Goal: Task Accomplishment & Management: Manage account settings

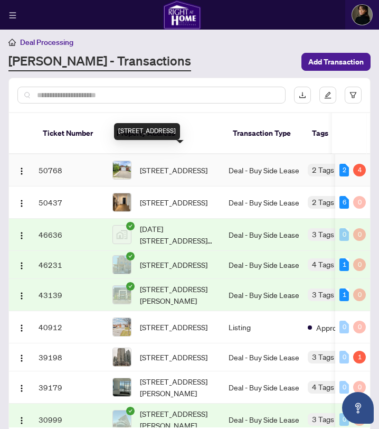
click at [178, 168] on span "[STREET_ADDRESS]" at bounding box center [174, 170] width 68 height 12
click at [178, 167] on span "[STREET_ADDRESS]" at bounding box center [174, 170] width 68 height 12
click at [174, 164] on span "[STREET_ADDRESS]" at bounding box center [174, 170] width 68 height 12
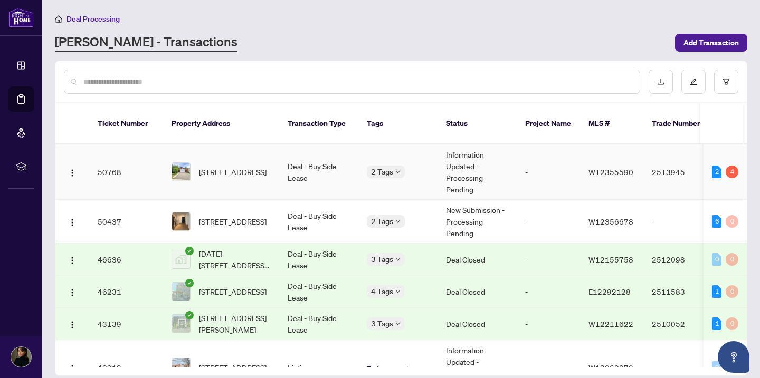
click at [251, 166] on span "[STREET_ADDRESS]" at bounding box center [233, 172] width 68 height 12
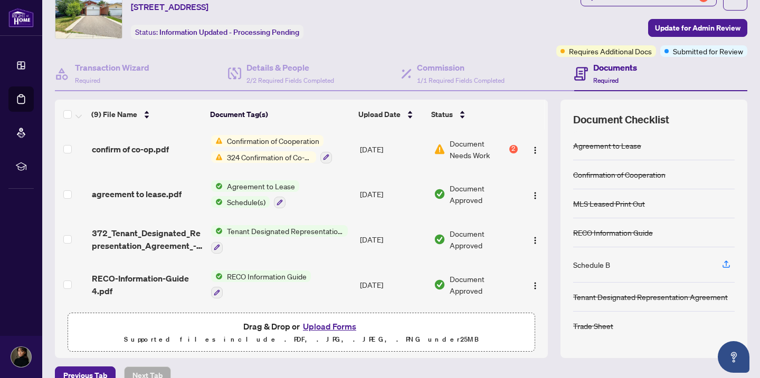
scroll to position [63, 0]
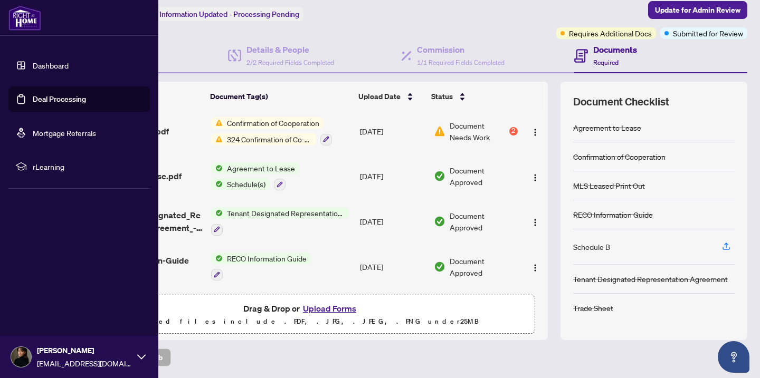
click at [37, 63] on link "Dashboard" at bounding box center [51, 66] width 36 height 10
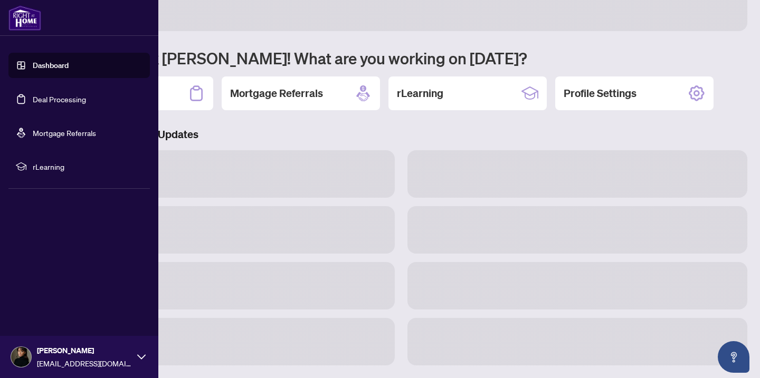
scroll to position [57, 0]
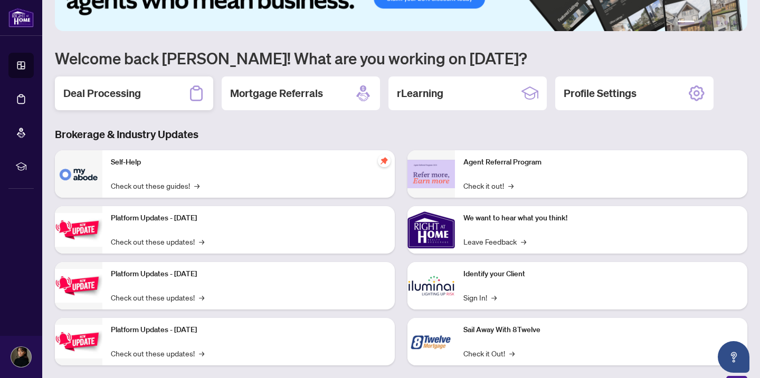
click at [179, 93] on div "Deal Processing" at bounding box center [134, 94] width 158 height 34
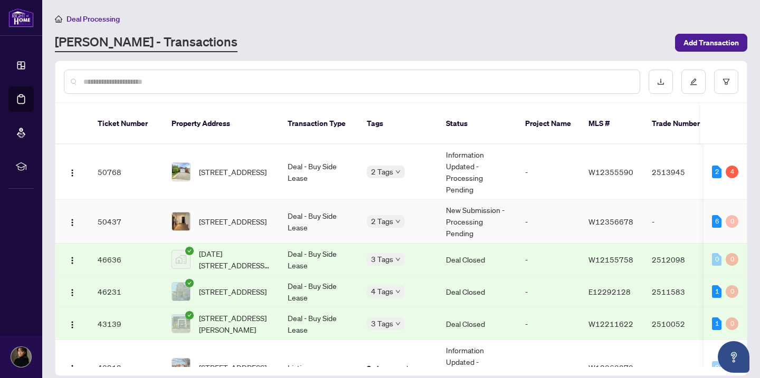
click at [217, 219] on span "[STREET_ADDRESS]" at bounding box center [233, 222] width 68 height 12
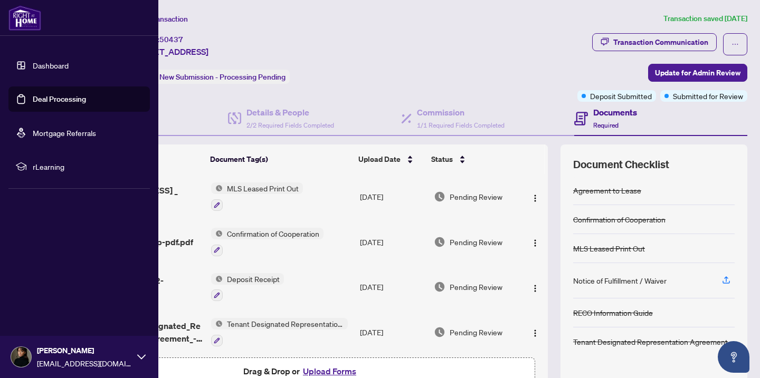
click at [49, 66] on link "Dashboard" at bounding box center [51, 66] width 36 height 10
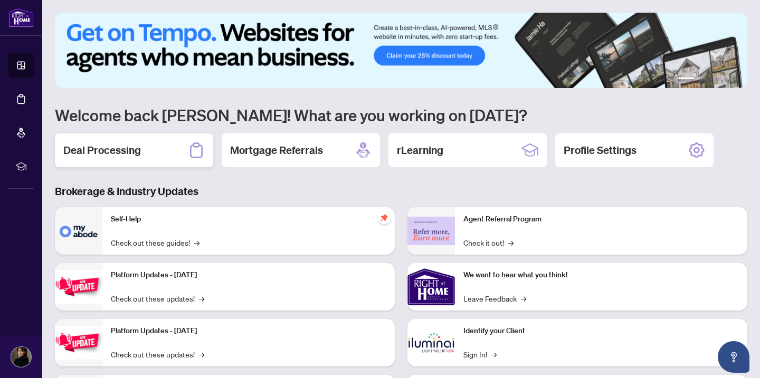
click at [190, 155] on icon at bounding box center [196, 150] width 17 height 17
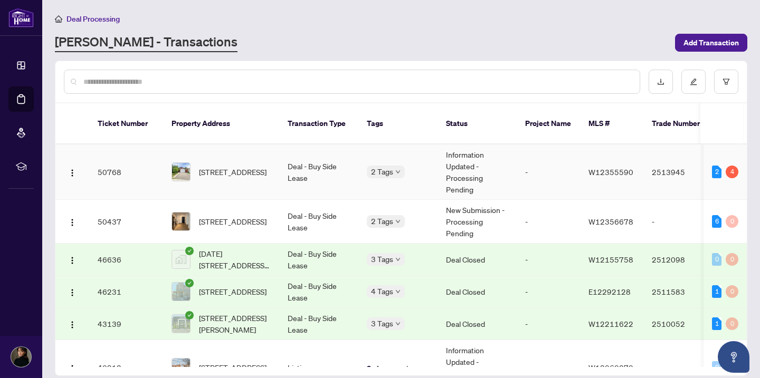
click at [202, 169] on span "[STREET_ADDRESS]" at bounding box center [233, 172] width 68 height 12
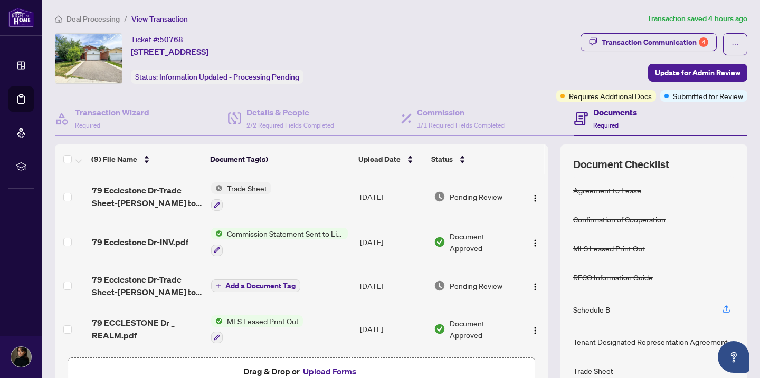
click at [125, 204] on span "79 Ecclestone Dr-Trade Sheet-[PERSON_NAME] to Review.pdf" at bounding box center [147, 196] width 111 height 25
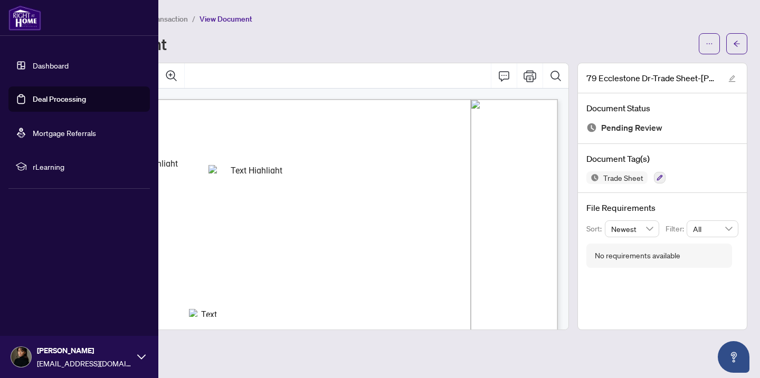
click at [33, 61] on link "Dashboard" at bounding box center [51, 66] width 36 height 10
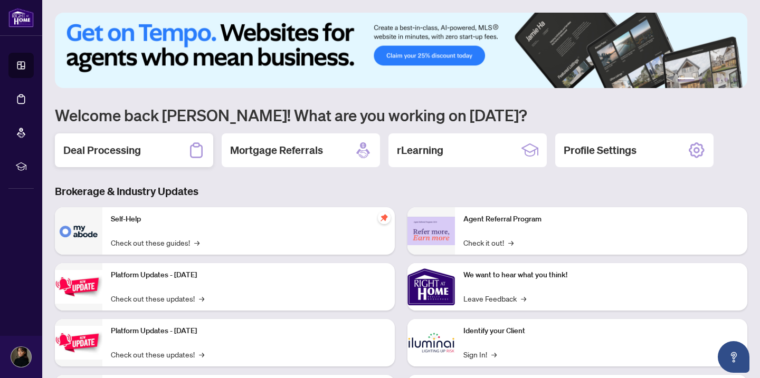
click at [167, 146] on div "Deal Processing" at bounding box center [134, 151] width 158 height 34
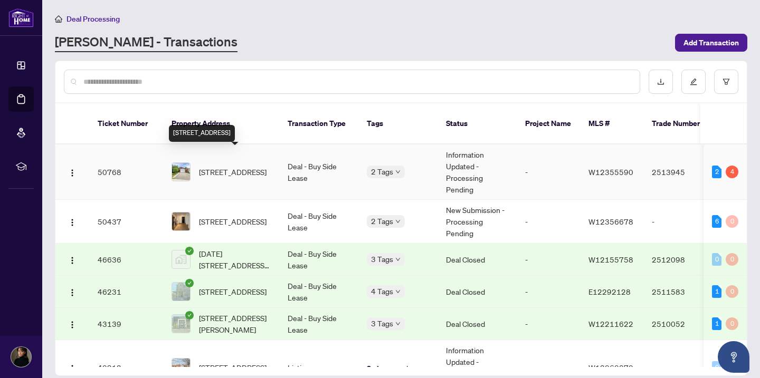
click at [221, 167] on span "[STREET_ADDRESS]" at bounding box center [233, 172] width 68 height 12
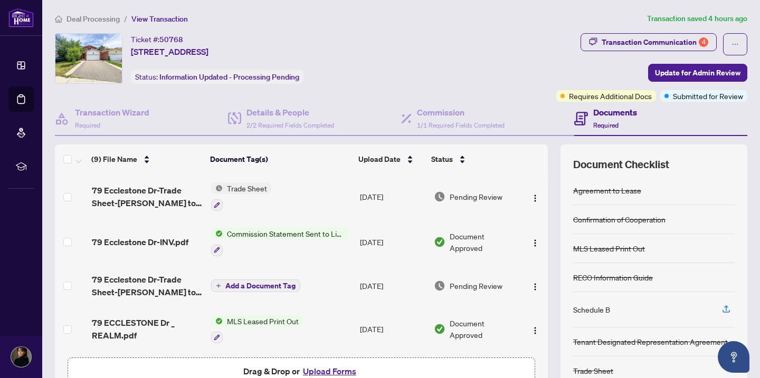
scroll to position [3, 0]
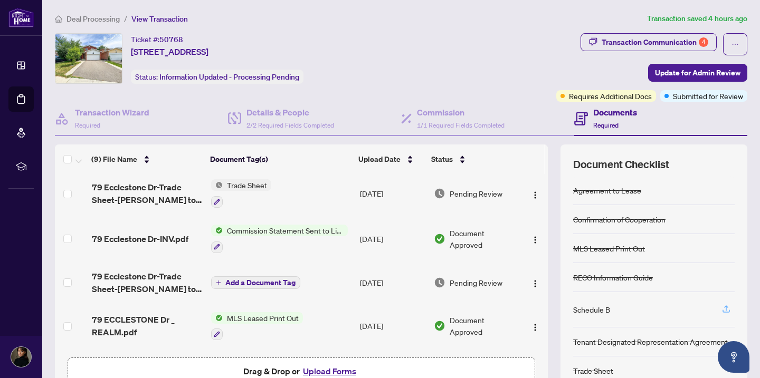
click at [378, 305] on icon "button" at bounding box center [727, 310] width 10 height 10
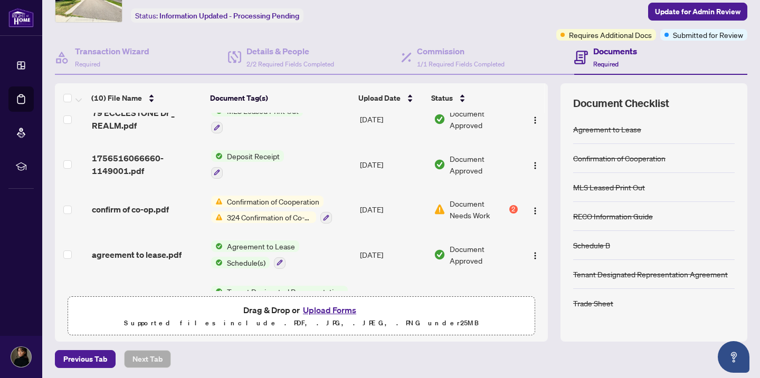
scroll to position [271, 0]
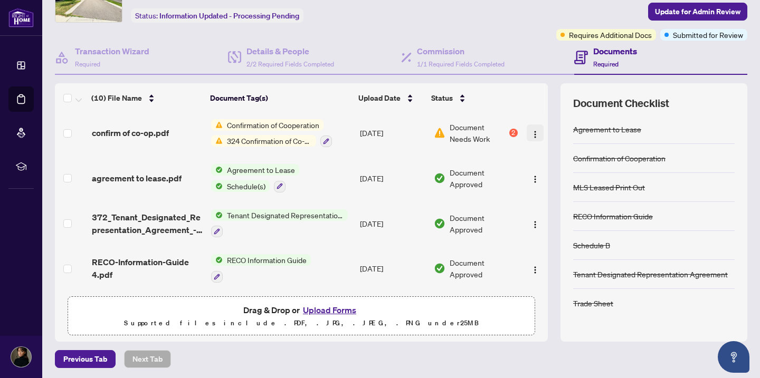
click at [378, 130] on img "button" at bounding box center [535, 134] width 8 height 8
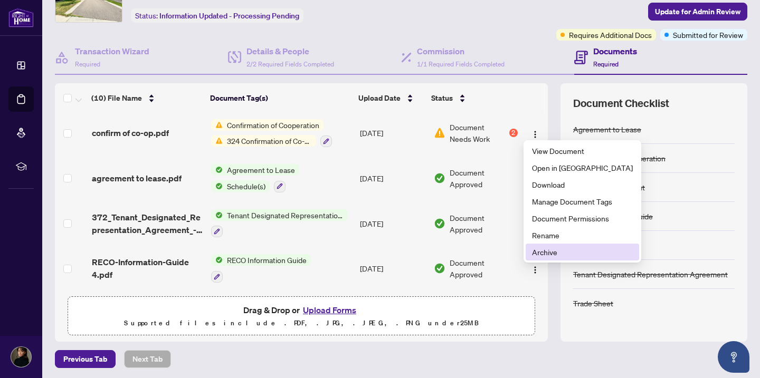
click at [378, 256] on span "Archive" at bounding box center [582, 253] width 101 height 12
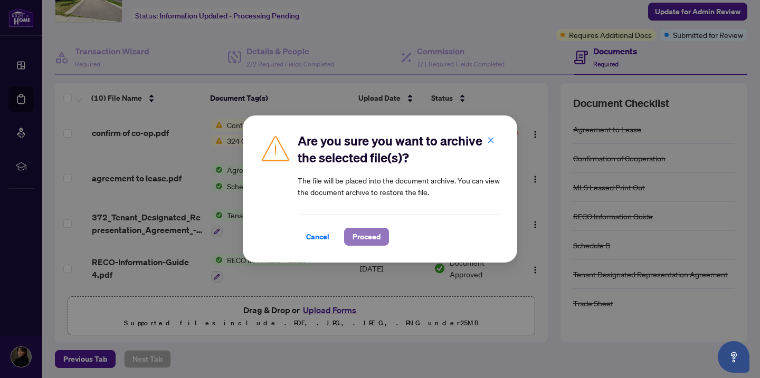
click at [376, 240] on span "Proceed" at bounding box center [367, 237] width 28 height 17
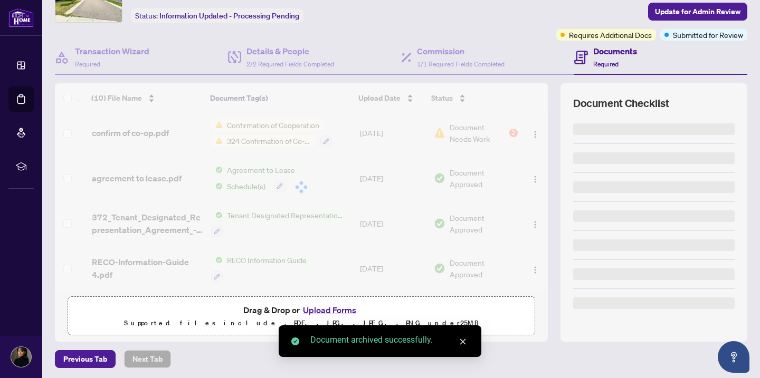
scroll to position [226, 0]
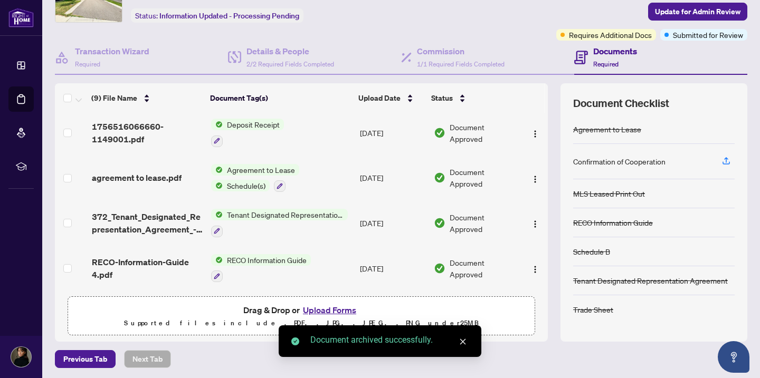
click at [344, 304] on button "Upload Forms" at bounding box center [330, 311] width 60 height 14
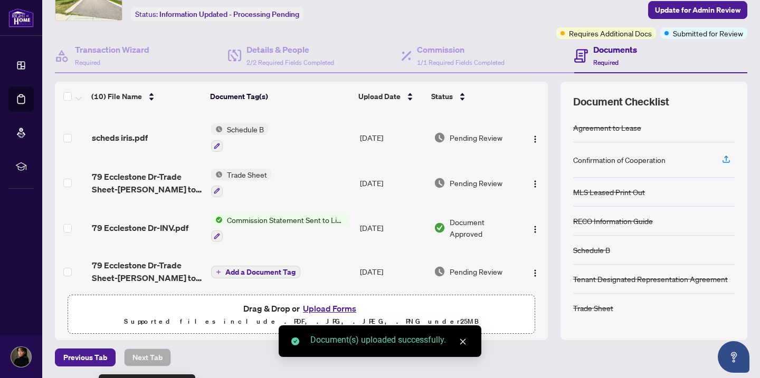
scroll to position [0, 0]
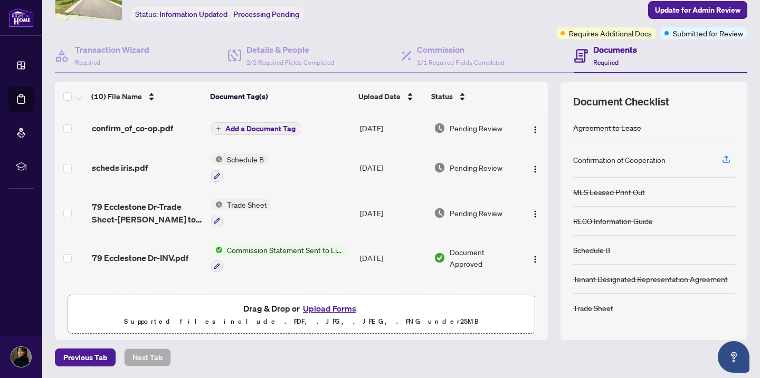
click at [152, 133] on span "confirm_of_co-op.pdf" at bounding box center [132, 128] width 81 height 13
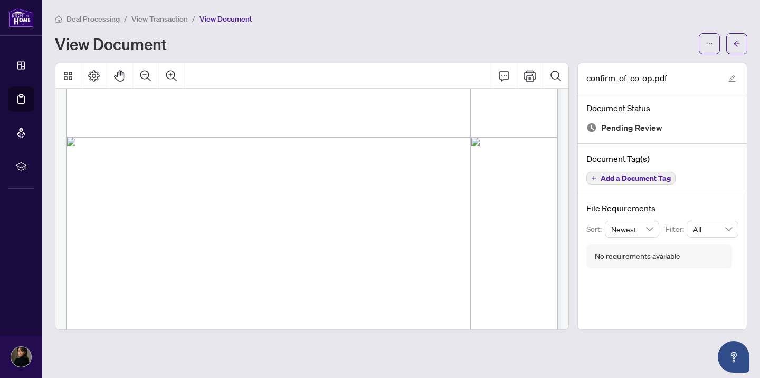
scroll to position [367, 0]
click at [378, 40] on icon "arrow-left" at bounding box center [736, 43] width 7 height 7
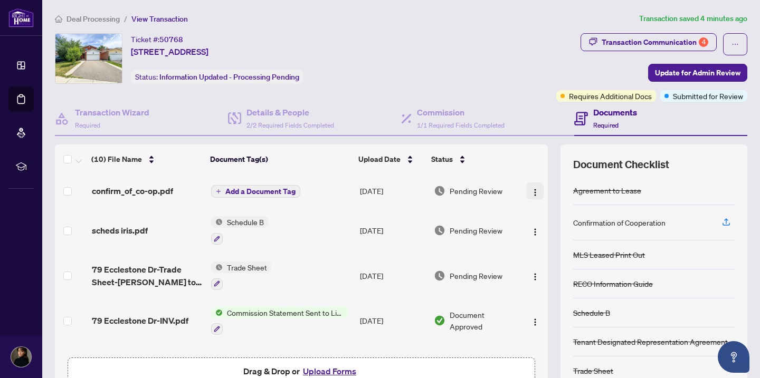
click at [378, 193] on img "button" at bounding box center [535, 192] width 8 height 8
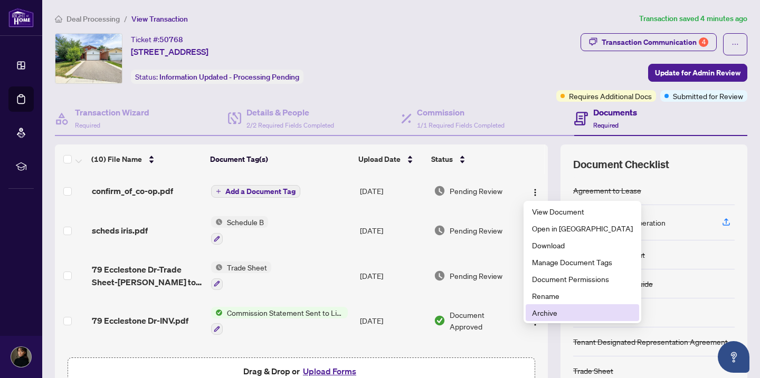
click at [378, 317] on span "Archive" at bounding box center [582, 313] width 101 height 12
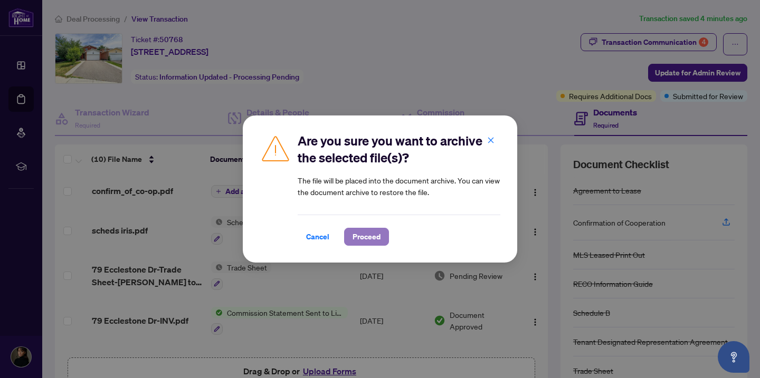
click at [367, 245] on button "Proceed" at bounding box center [366, 237] width 45 height 18
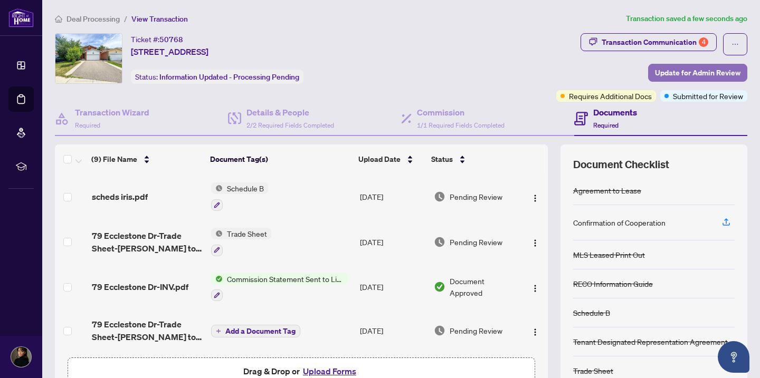
click at [378, 74] on span "Update for Admin Review" at bounding box center [698, 72] width 86 height 17
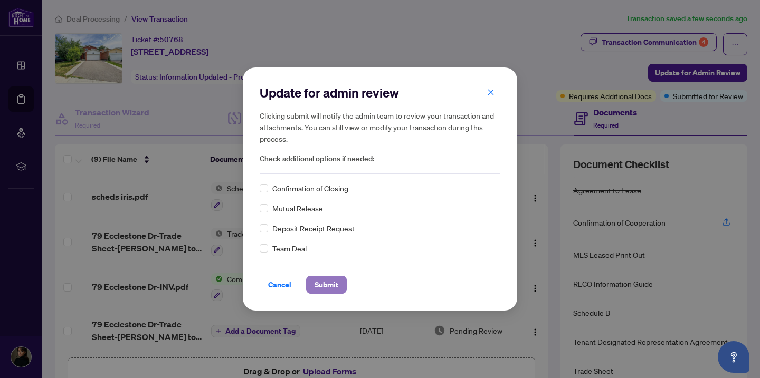
click at [327, 292] on span "Submit" at bounding box center [327, 285] width 24 height 17
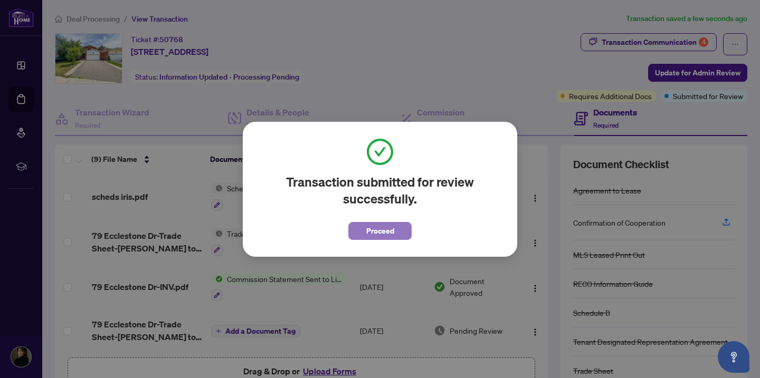
click at [366, 234] on span "Proceed" at bounding box center [380, 231] width 28 height 17
